Goal: Task Accomplishment & Management: Use online tool/utility

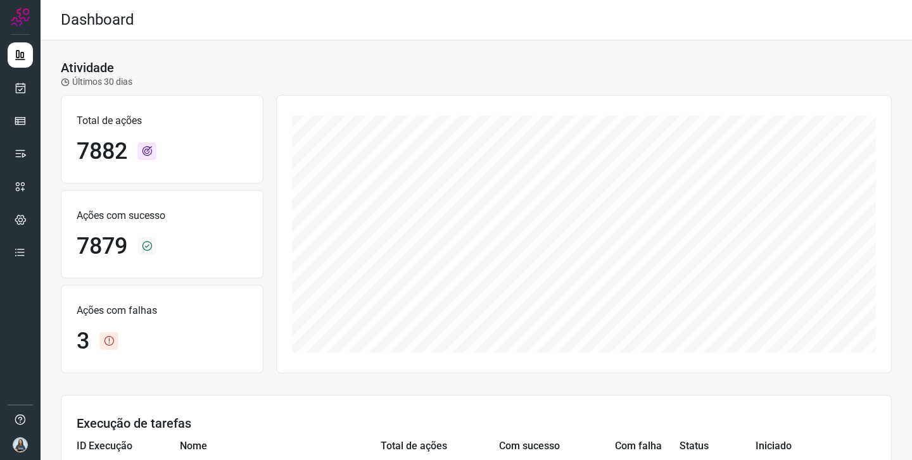
click at [21, 71] on ul at bounding box center [20, 157] width 25 height 231
click at [16, 87] on icon at bounding box center [20, 88] width 13 height 13
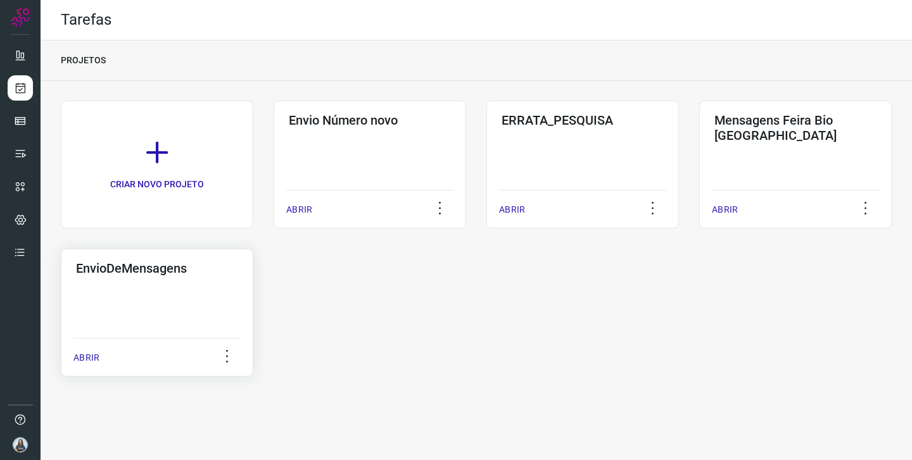
click at [159, 286] on div "EnvioDeMensagens ABRIR" at bounding box center [157, 313] width 193 height 128
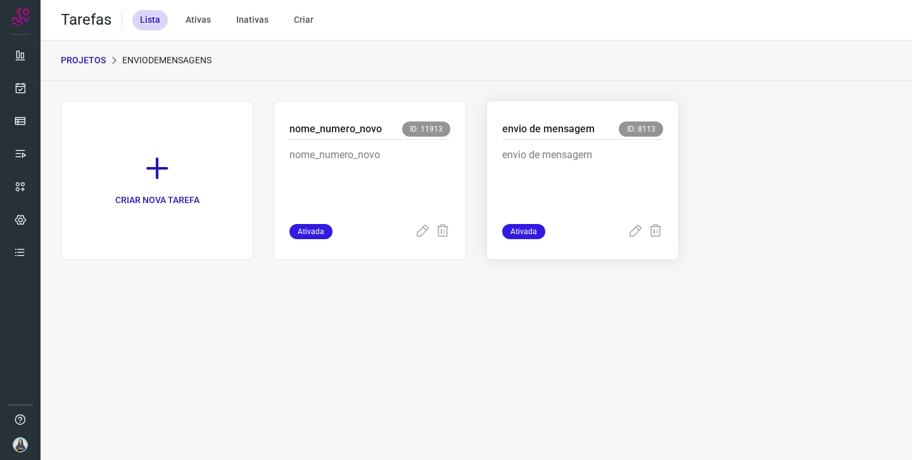
click at [546, 158] on p "envio de mensagem" at bounding box center [582, 179] width 161 height 63
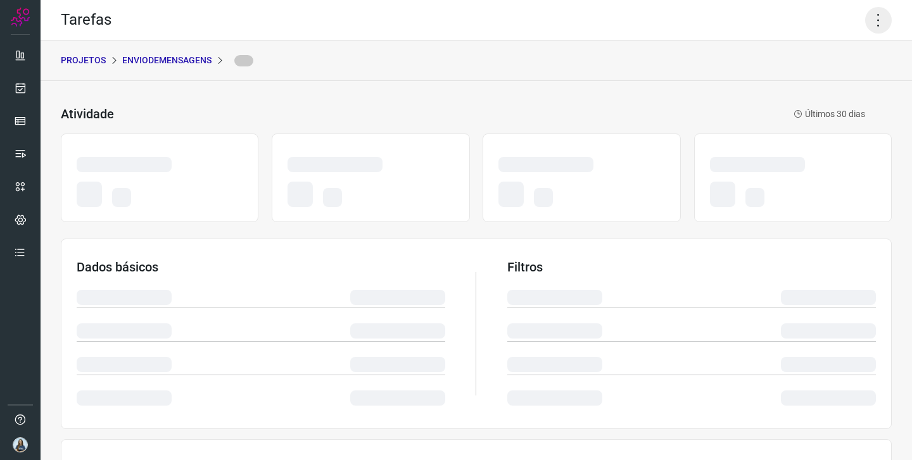
click at [877, 20] on icon at bounding box center [878, 20] width 27 height 27
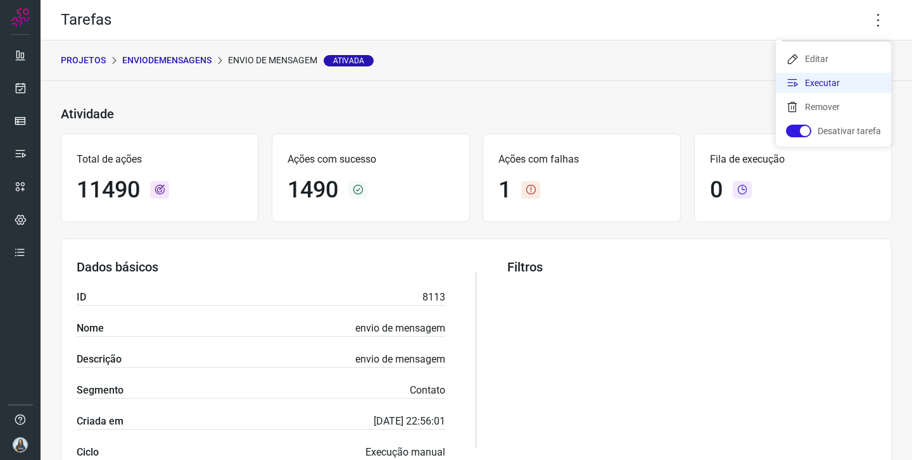
click at [827, 90] on li "Executar" at bounding box center [833, 83] width 115 height 20
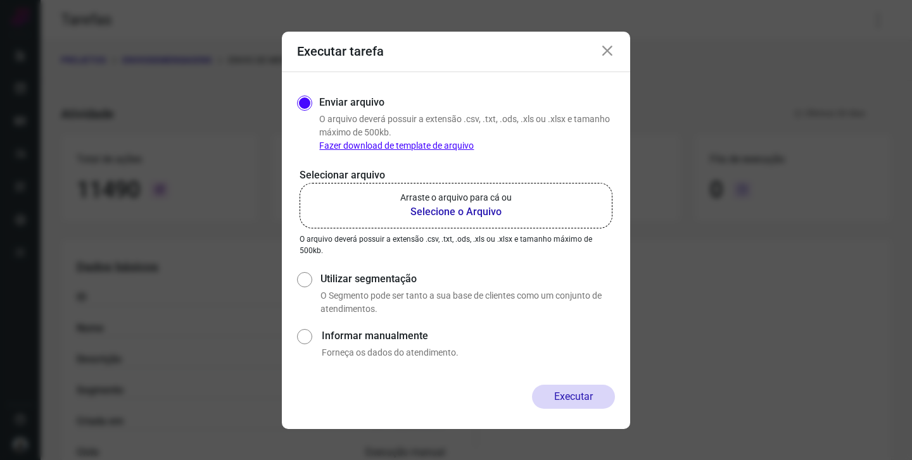
click at [480, 232] on div "Selecionar arquivo Arraste o arquivo para cá ou Selecione o Arquivo Arraste o a…" at bounding box center [456, 212] width 318 height 89
click at [478, 215] on b "Selecione o Arquivo" at bounding box center [455, 212] width 111 height 15
click at [0, 0] on input "Arraste o arquivo para cá ou Selecione o Arquivo" at bounding box center [0, 0] width 0 height 0
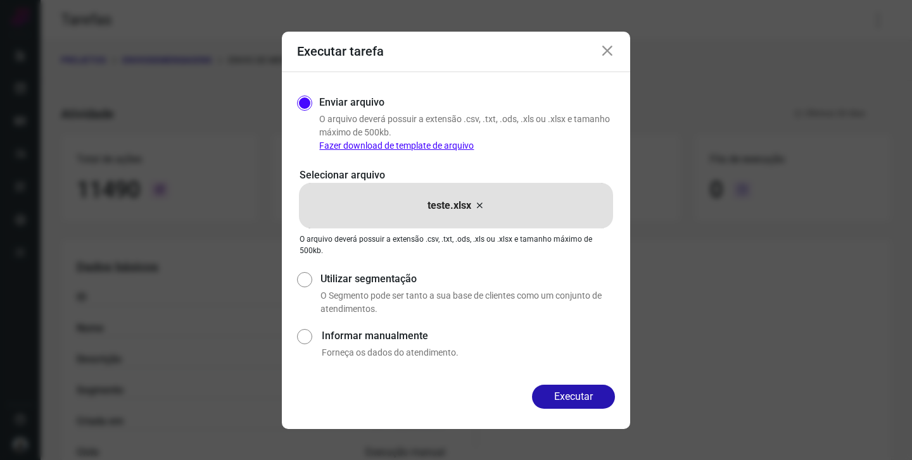
click at [576, 401] on button "Executar" at bounding box center [573, 397] width 83 height 24
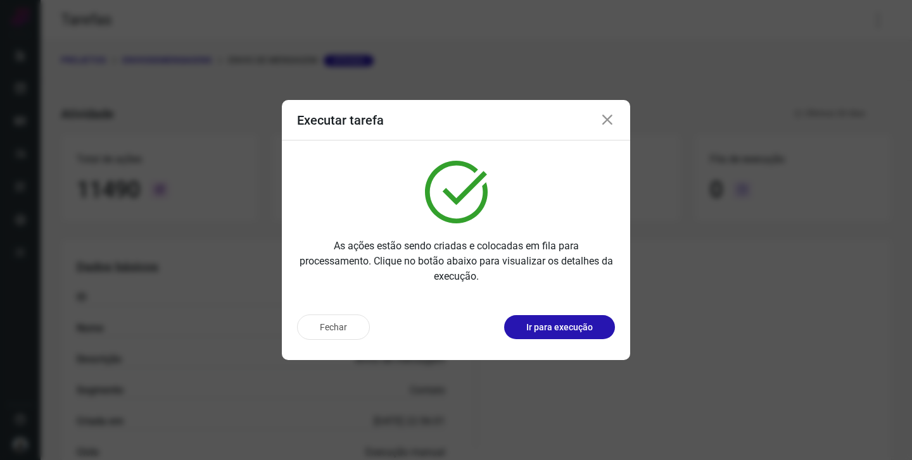
click at [694, 103] on div "Executar tarefa As ações estão sendo criadas e colocadas em fila para processam…" at bounding box center [456, 230] width 912 height 460
click at [605, 119] on icon at bounding box center [607, 120] width 15 height 15
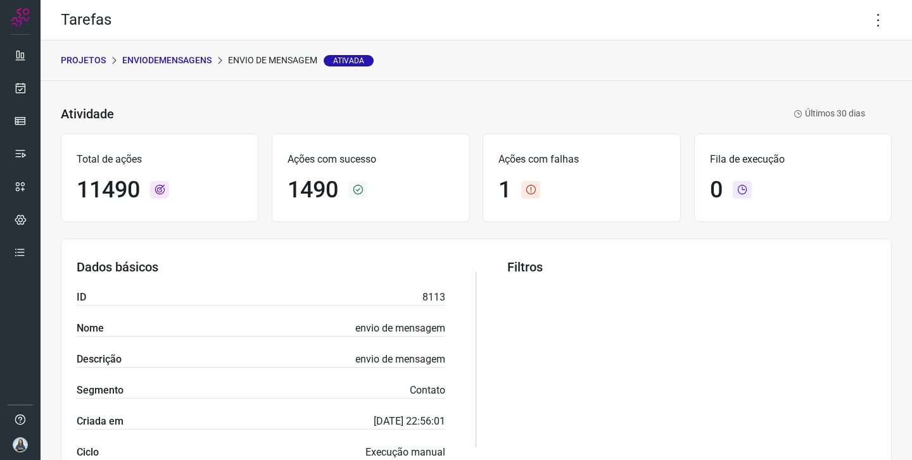
click at [25, 27] on div at bounding box center [20, 21] width 19 height 27
click at [27, 16] on img at bounding box center [20, 17] width 19 height 19
click at [21, 24] on img at bounding box center [20, 17] width 19 height 19
